Goal: Ask a question: Ask a question

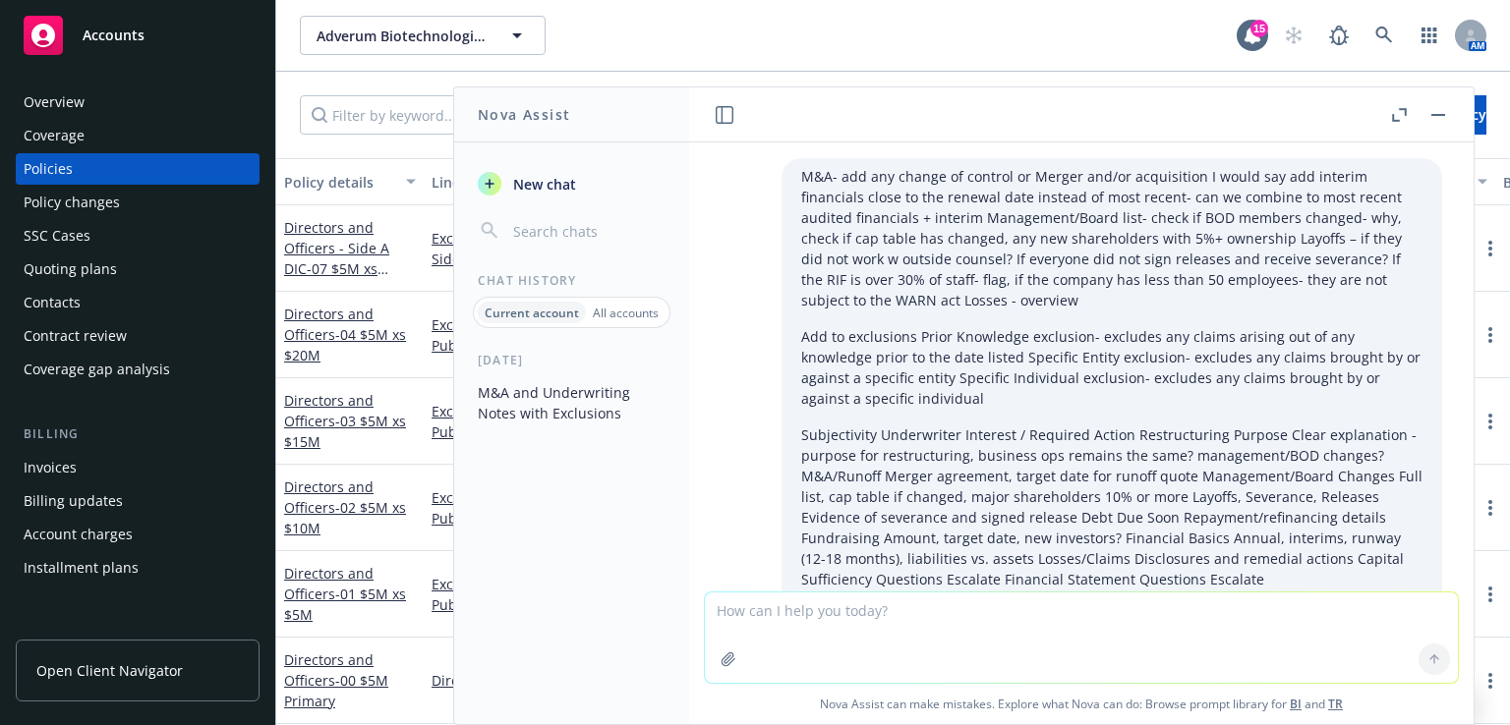
scroll to position [4486, 0]
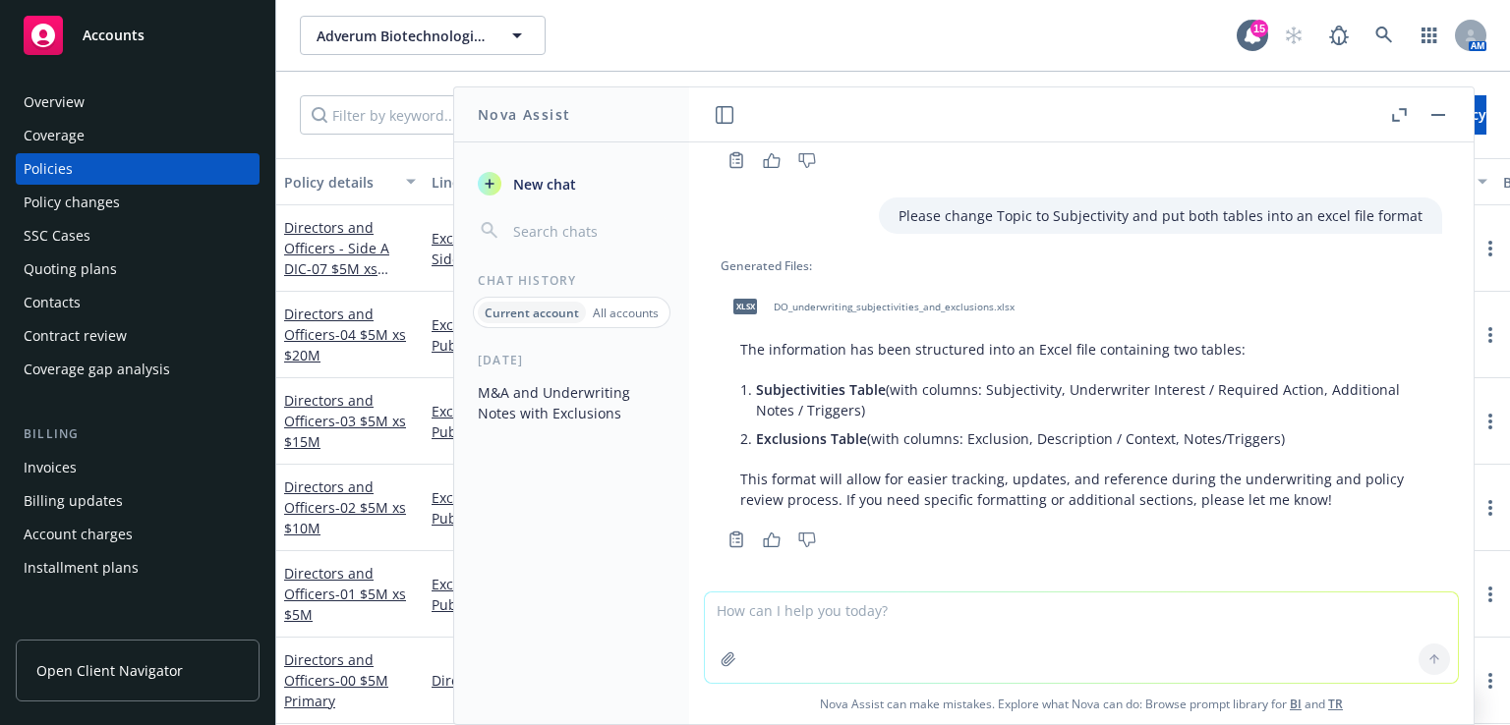
click at [778, 644] on textarea at bounding box center [1081, 638] width 753 height 90
type textarea "Can you please provide me with a company update and a financial performance sum…"
click at [1427, 653] on icon at bounding box center [1434, 660] width 14 height 14
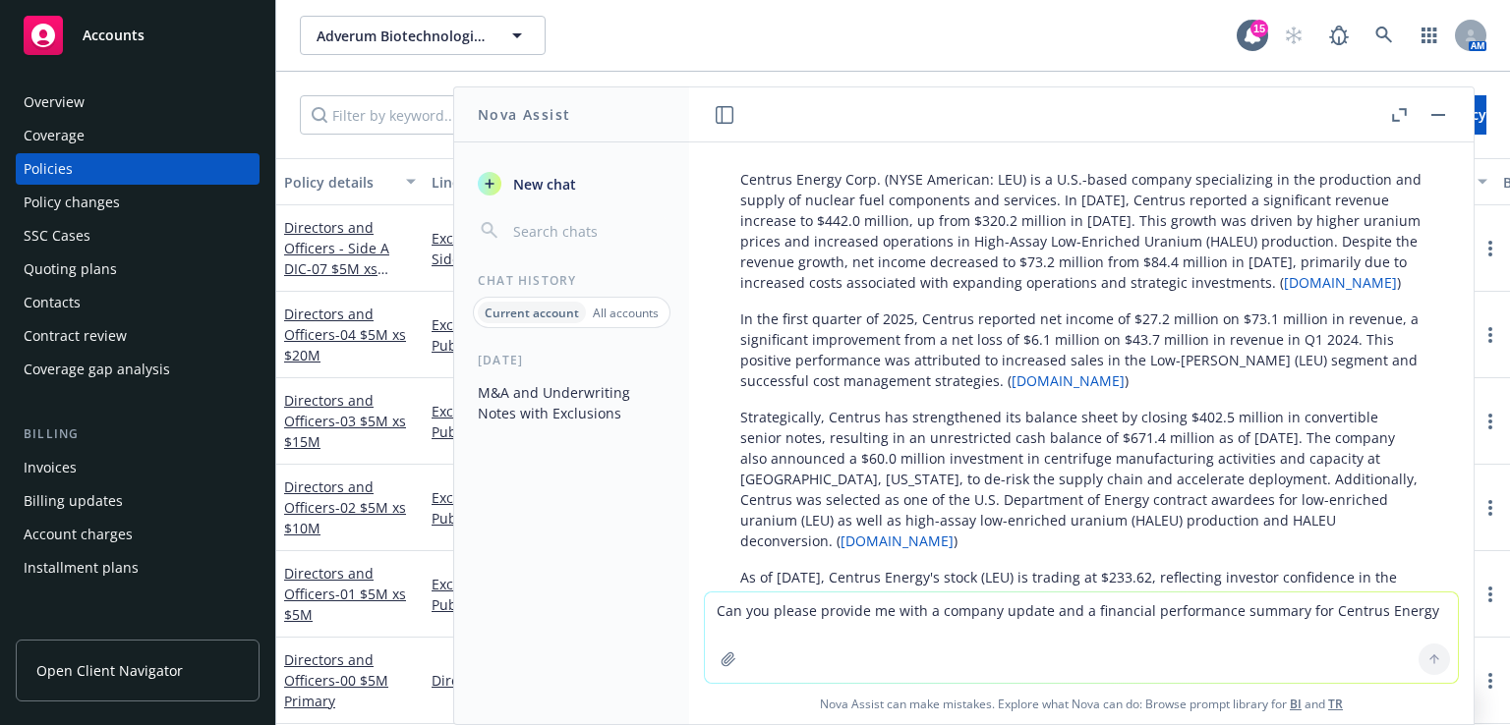
scroll to position [5004, 0]
